Goal: Register for event/course

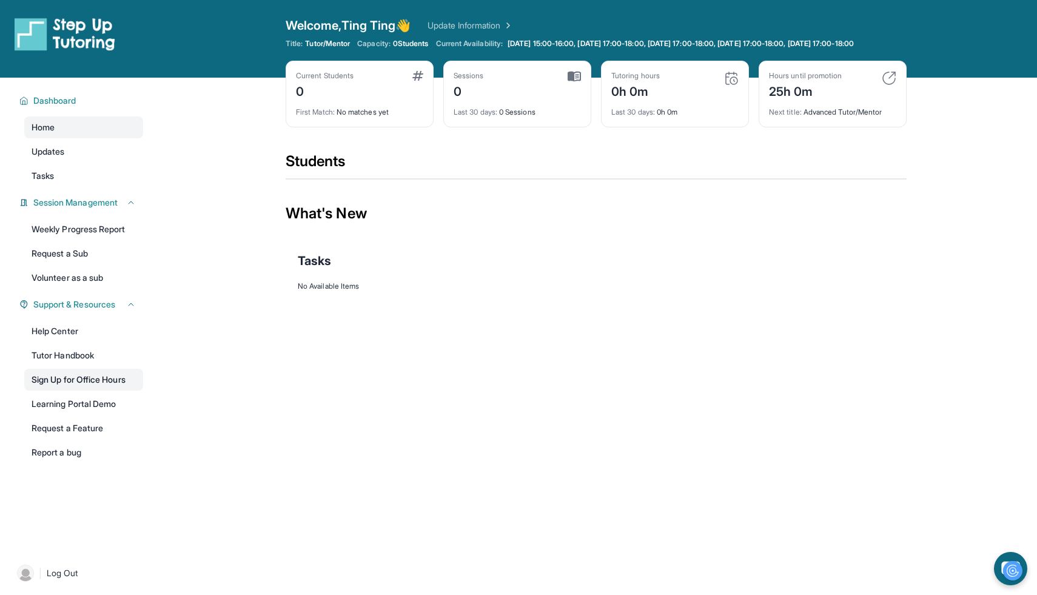
click at [96, 388] on link "Sign Up for Office Hours" at bounding box center [83, 380] width 119 height 22
click at [98, 342] on link "Help Center" at bounding box center [83, 331] width 119 height 22
click at [526, 49] on span "[DATE] 15:00-16:00, [DATE] 17:00-18:00, [DATE] 17:00-18:00, [DATE] 17:00-18:00,…" at bounding box center [681, 44] width 346 height 10
